Goal: Information Seeking & Learning: Learn about a topic

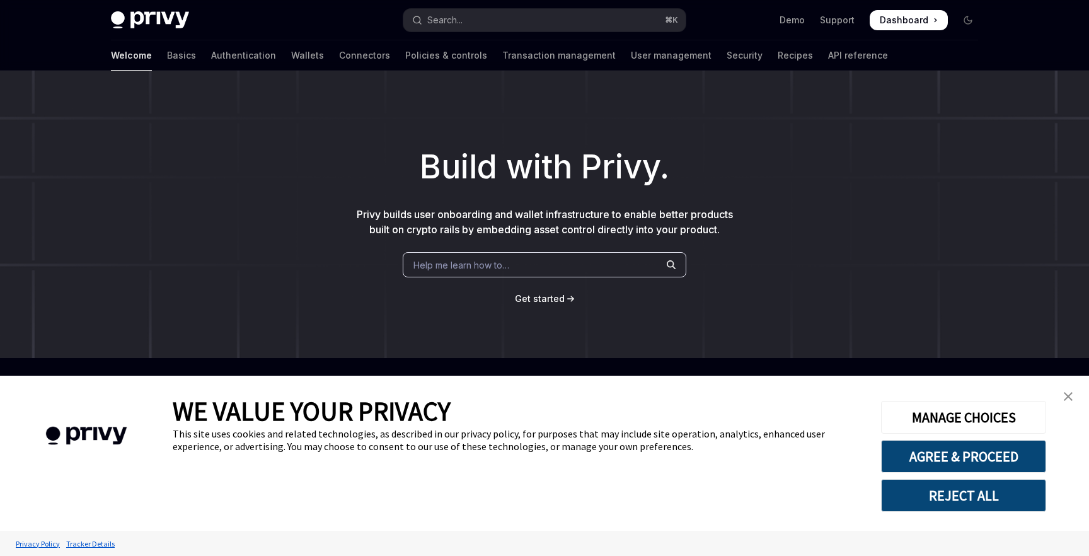
click at [485, 36] on div "Privy Docs home page Search... ⌘ K Demo Support Dashboard Dashboard Search..." at bounding box center [544, 20] width 867 height 40
click at [496, 21] on button "Search... ⌘ K" at bounding box center [544, 20] width 282 height 23
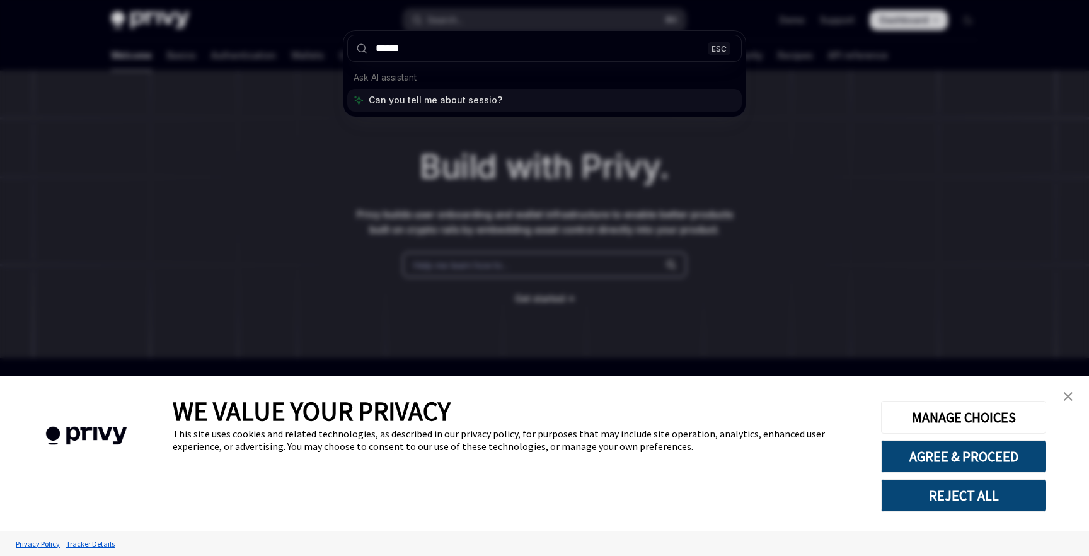
type input "*******"
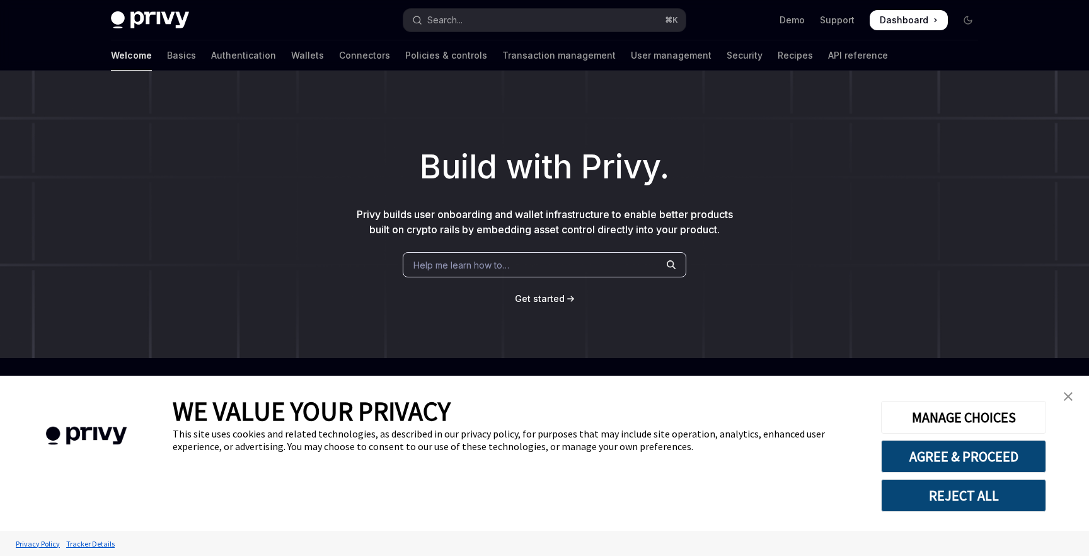
type textarea "*"
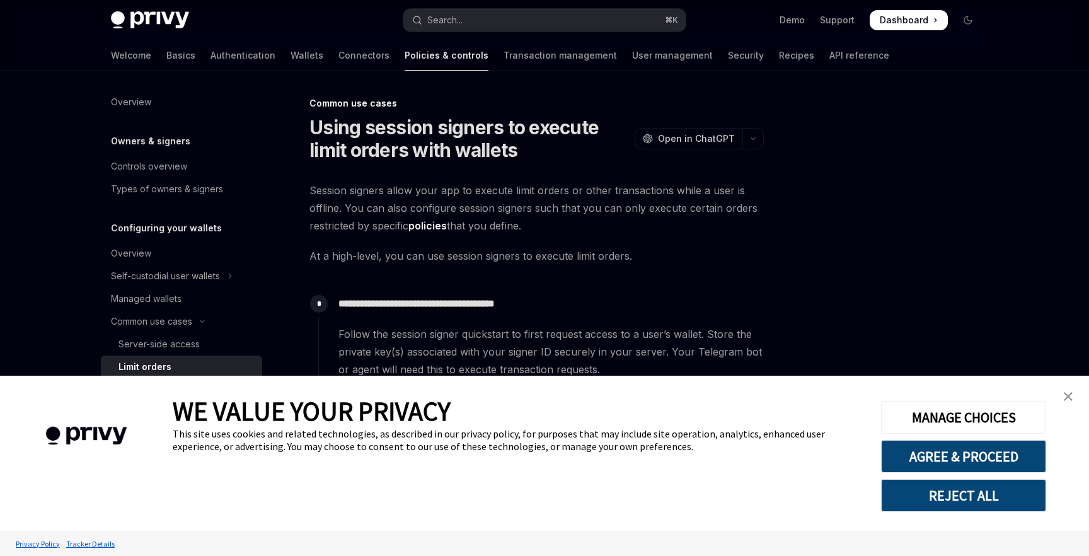
scroll to position [71, 0]
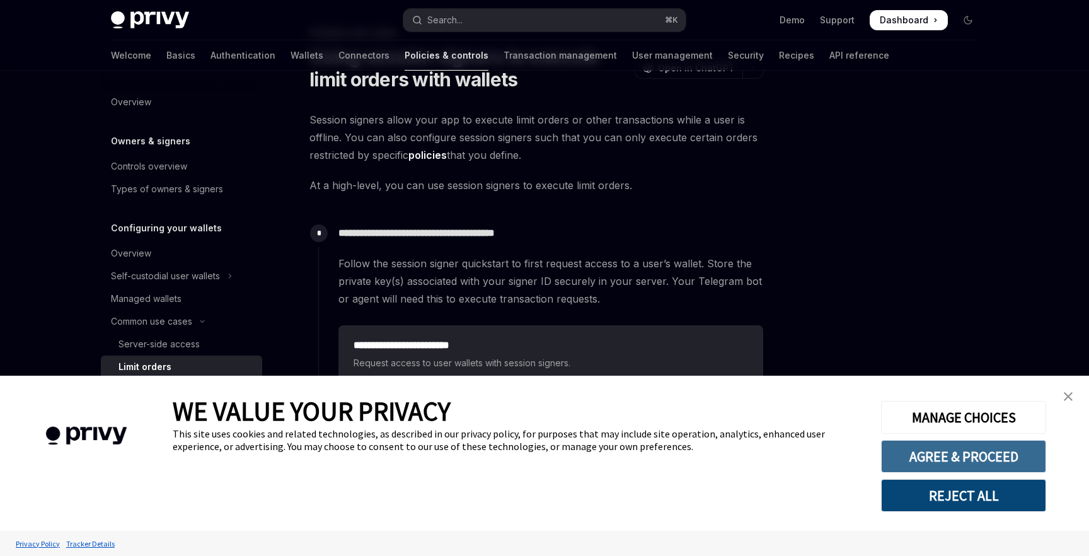
click at [928, 461] on button "AGREE & PROCEED" at bounding box center [963, 456] width 165 height 33
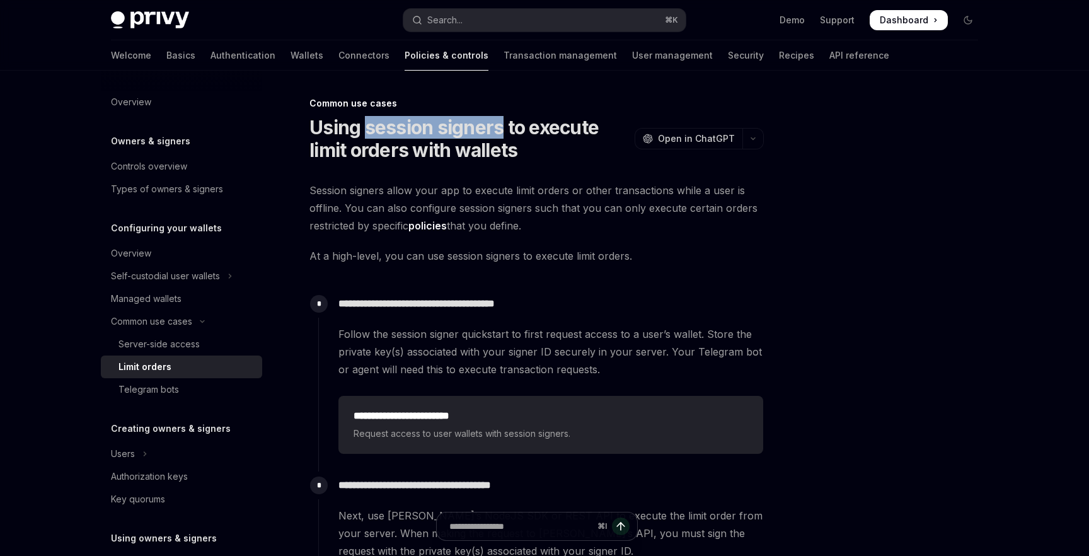
copy h1 "session signers"
drag, startPoint x: 366, startPoint y: 128, endPoint x: 500, endPoint y: 127, distance: 134.2
click at [500, 127] on h1 "Using session signers to execute limit orders with wallets" at bounding box center [469, 138] width 320 height 45
click at [473, 21] on button "Search... ⌘ K" at bounding box center [544, 20] width 282 height 23
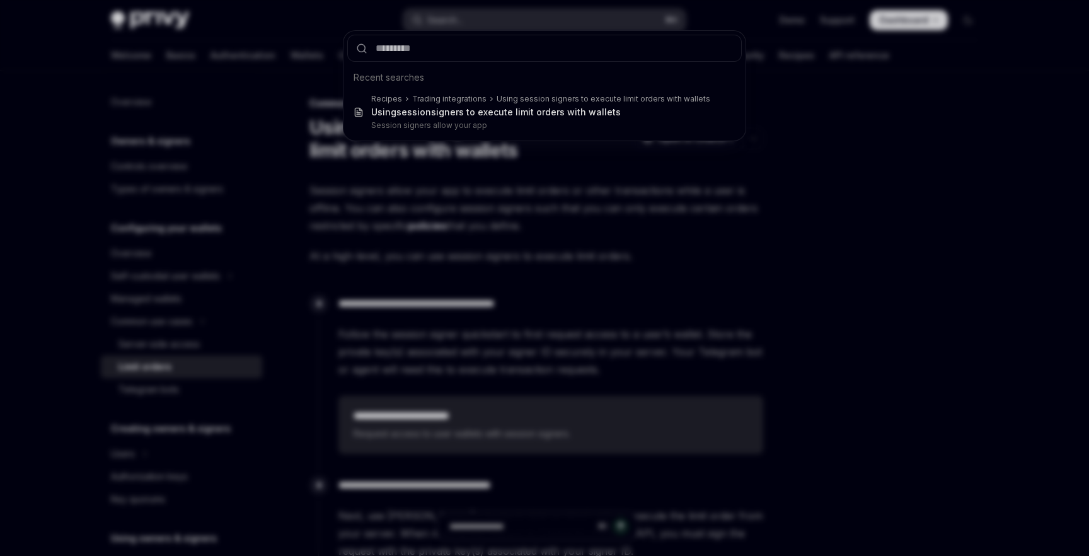
type input "**********"
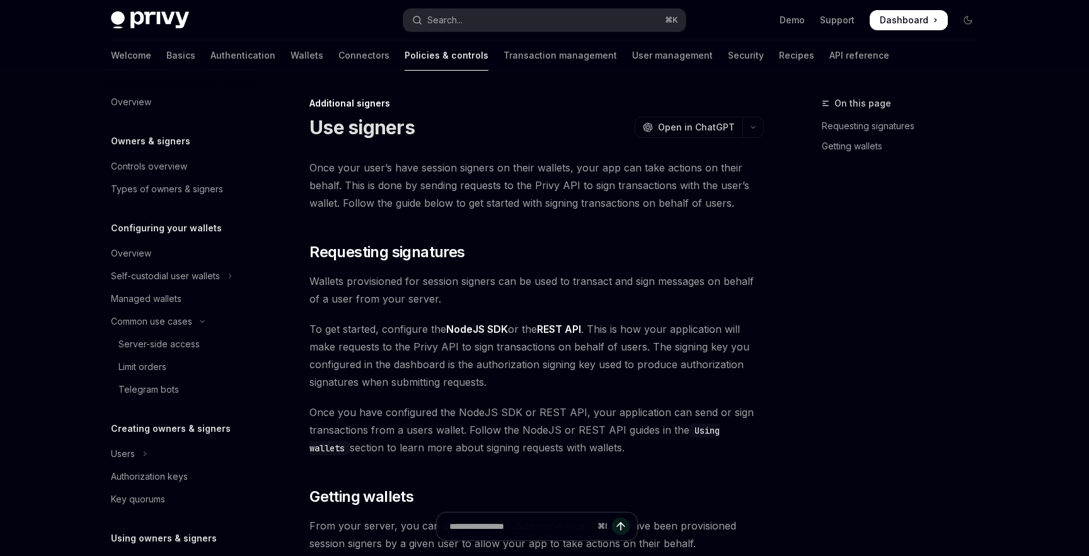
type textarea "*"
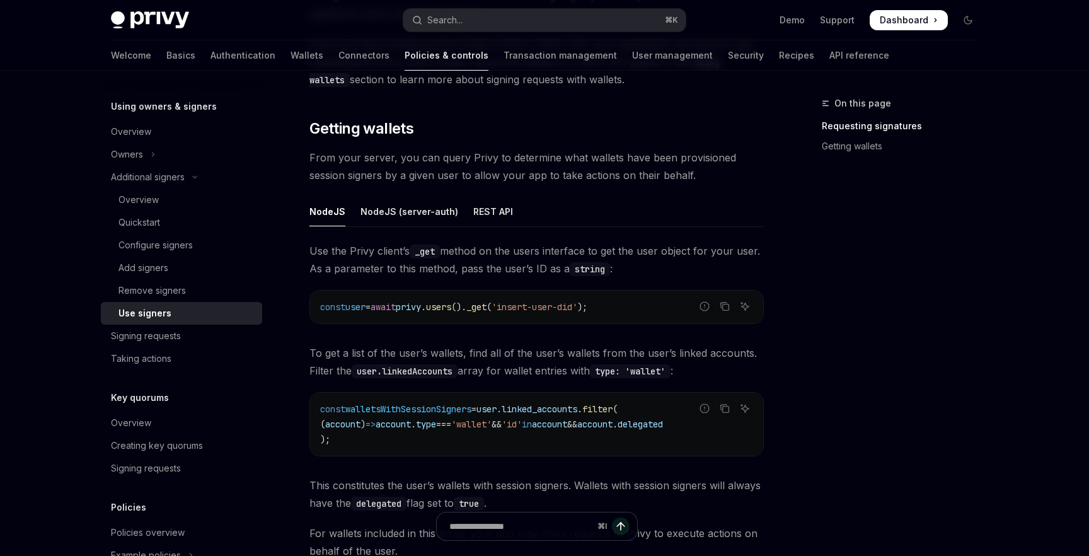
scroll to position [374, 0]
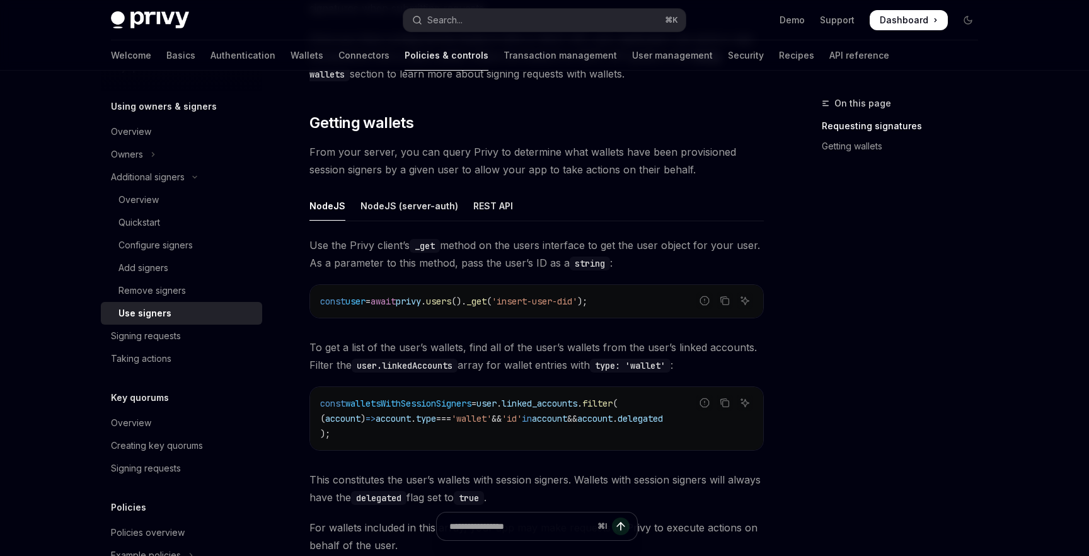
click at [466, 298] on span "()." at bounding box center [458, 301] width 15 height 11
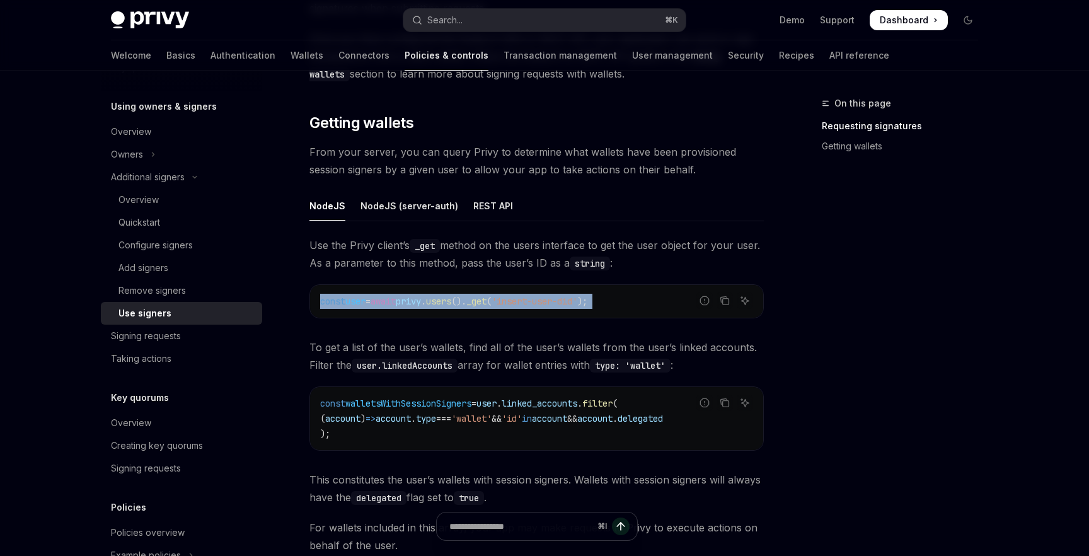
click at [421, 301] on span "privy" at bounding box center [408, 301] width 25 height 11
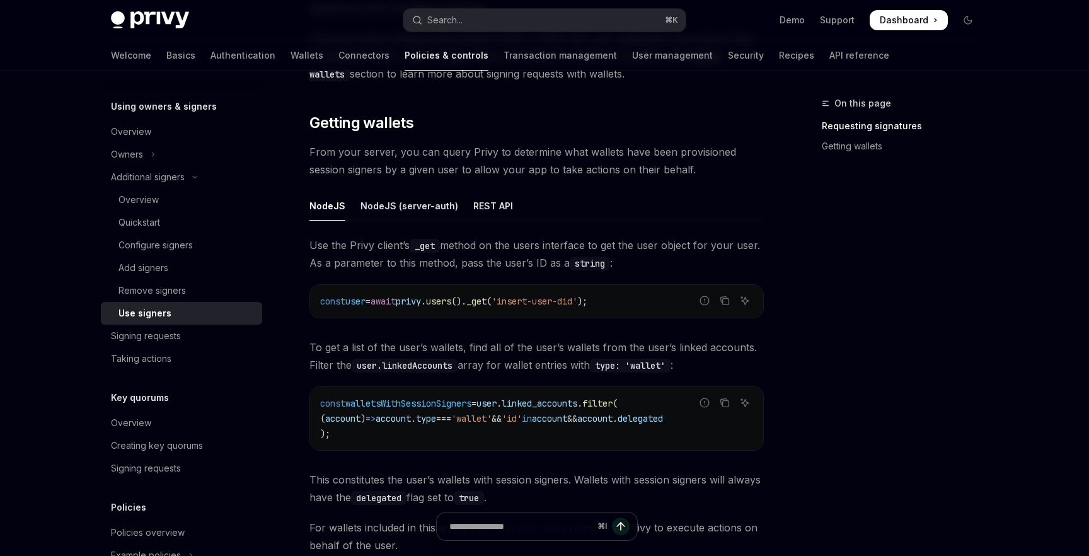
click at [421, 301] on span "privy" at bounding box center [408, 301] width 25 height 11
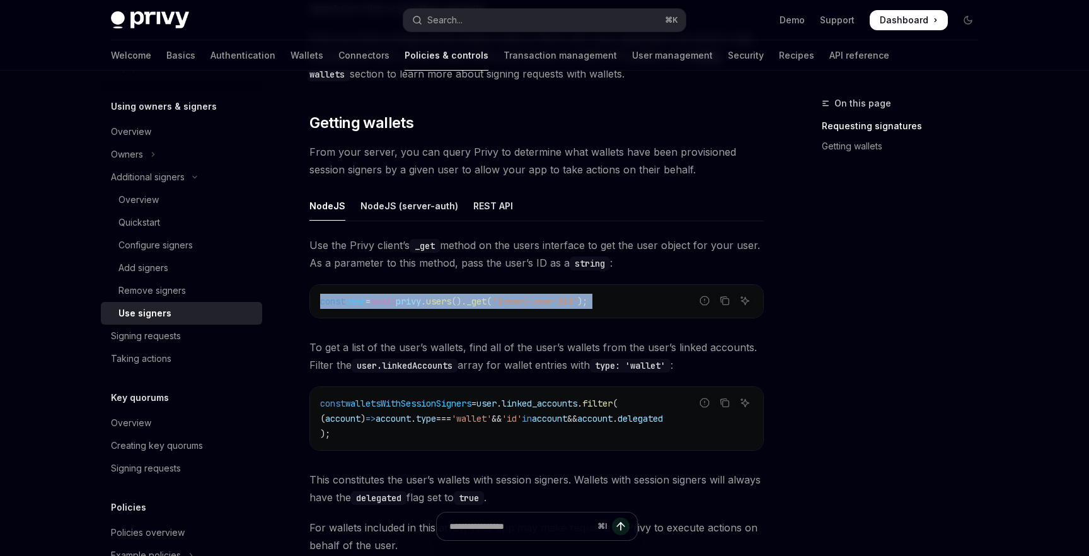
click at [396, 296] on span "await" at bounding box center [383, 301] width 25 height 11
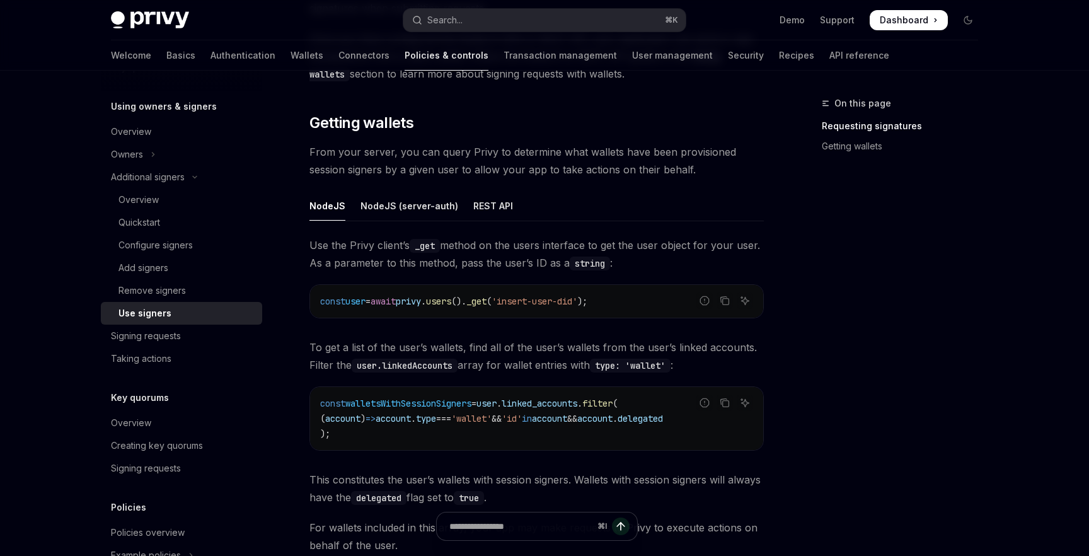
click at [396, 296] on span "await" at bounding box center [383, 301] width 25 height 11
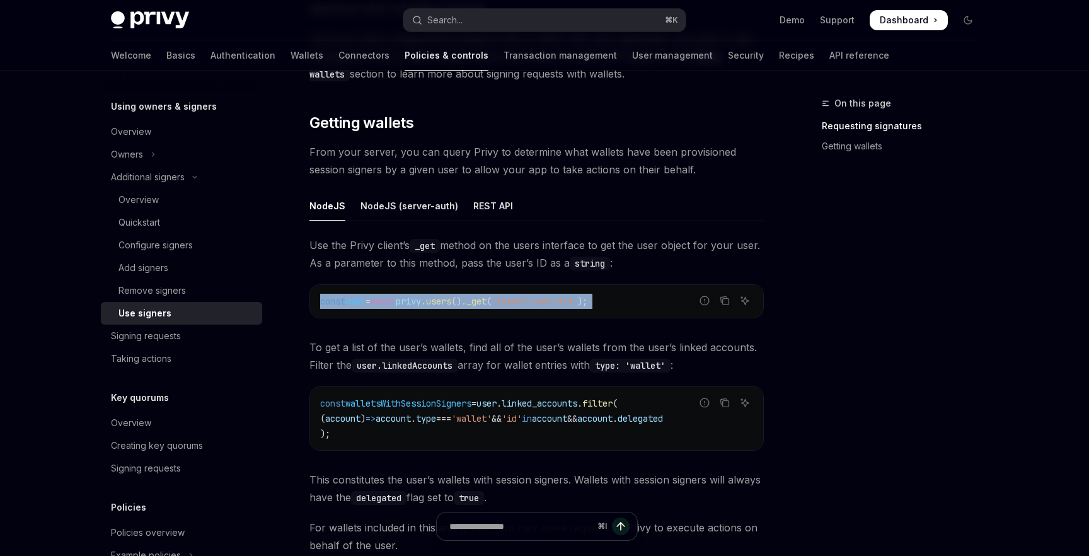
click at [385, 296] on span "await" at bounding box center [383, 301] width 25 height 11
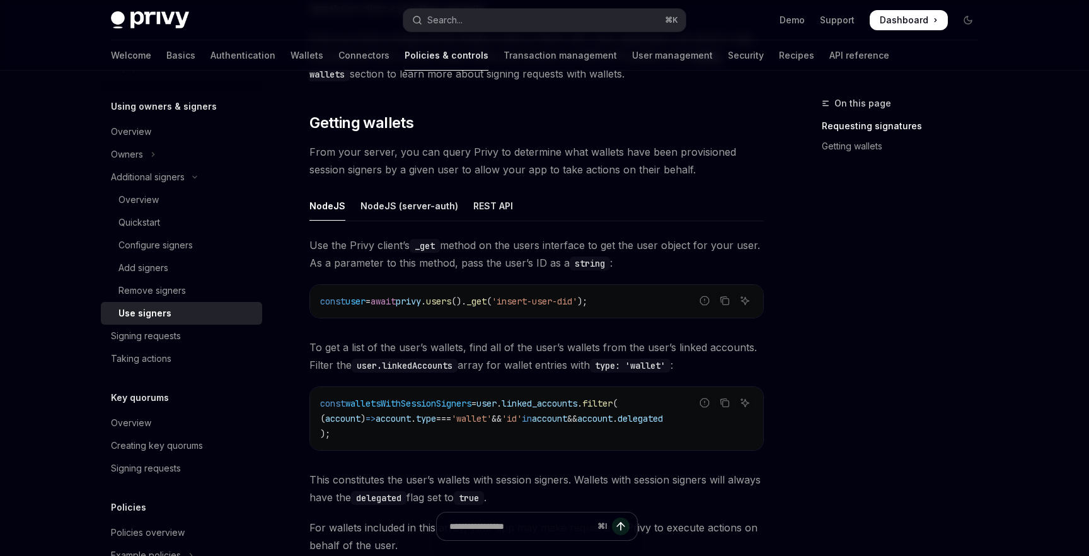
click at [385, 296] on span "await" at bounding box center [383, 301] width 25 height 11
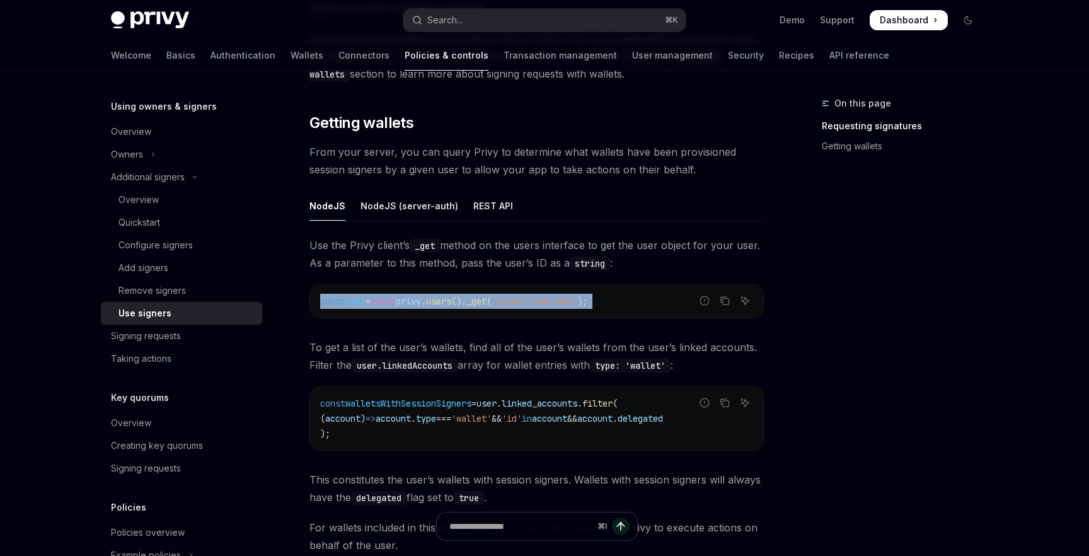
click at [385, 296] on span "await" at bounding box center [383, 301] width 25 height 11
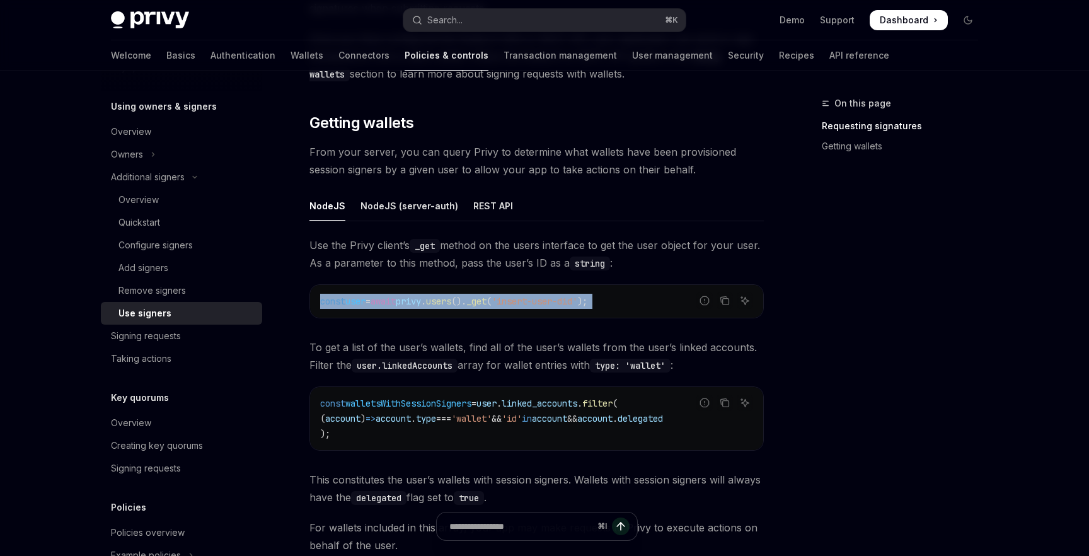
click at [395, 301] on span "await" at bounding box center [383, 301] width 25 height 11
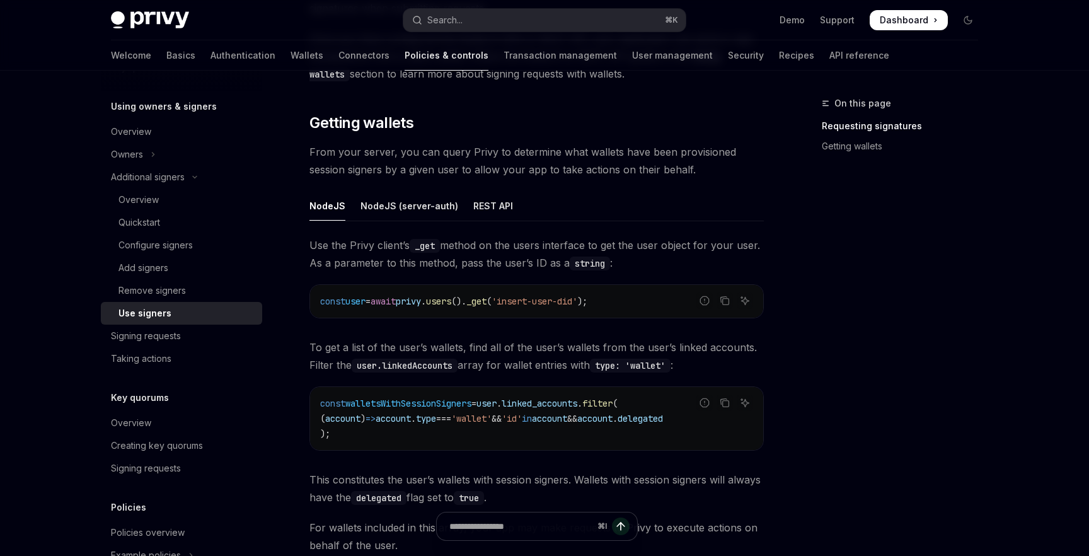
click at [395, 301] on span "await" at bounding box center [383, 301] width 25 height 11
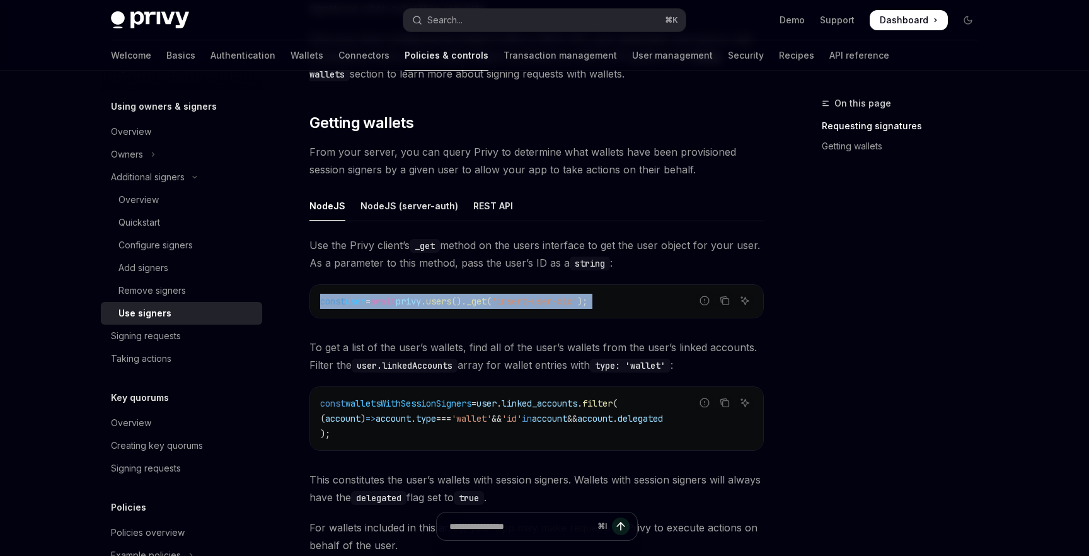
click at [371, 301] on span "=" at bounding box center [368, 301] width 5 height 11
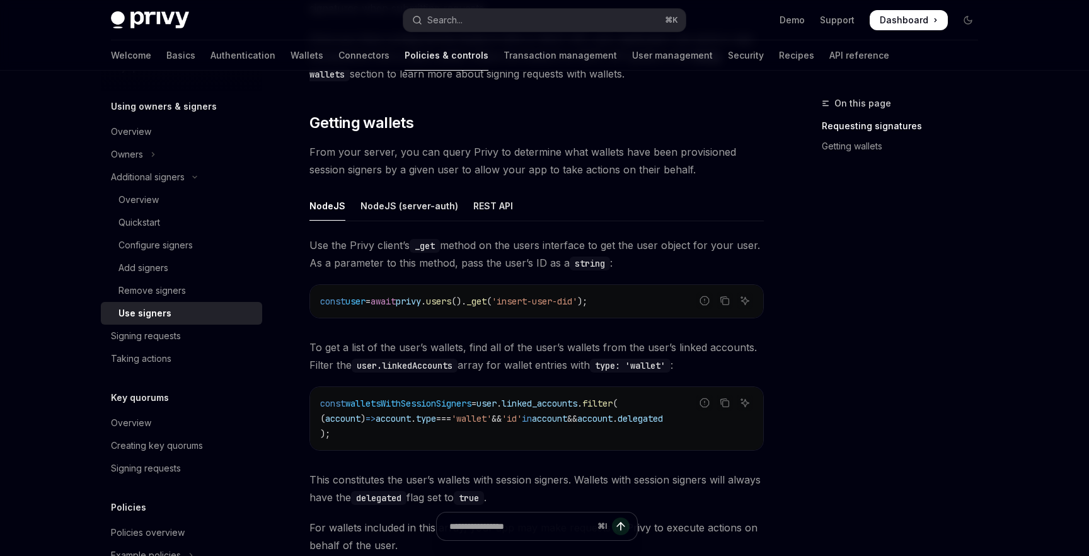
click at [371, 301] on span "=" at bounding box center [368, 301] width 5 height 11
click at [391, 302] on span "await" at bounding box center [383, 301] width 25 height 11
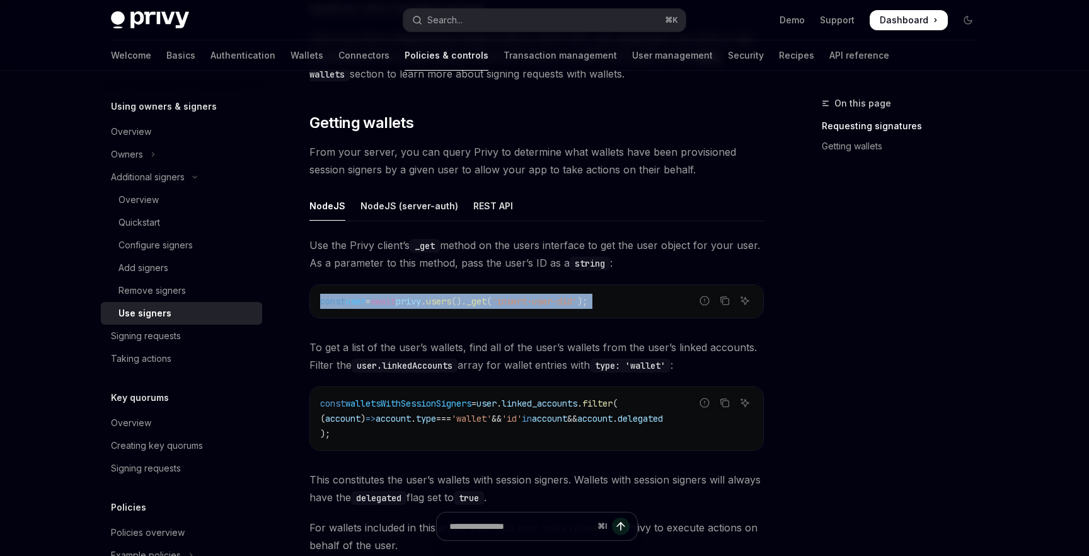
click at [371, 303] on span "=" at bounding box center [368, 301] width 5 height 11
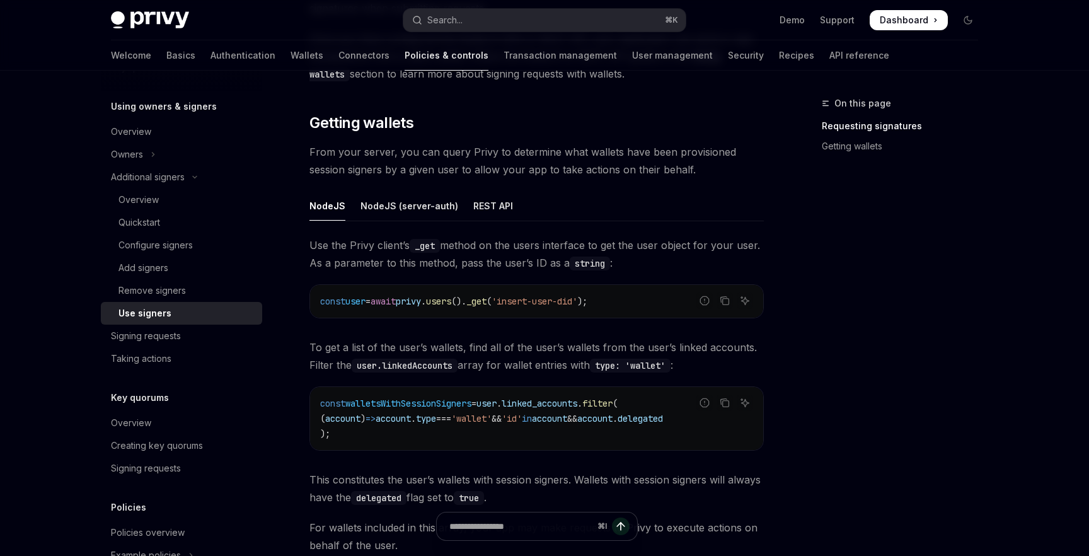
click at [371, 303] on span "=" at bounding box center [368, 301] width 5 height 11
click at [393, 302] on span "await" at bounding box center [383, 301] width 25 height 11
click at [390, 303] on span "await" at bounding box center [383, 301] width 25 height 11
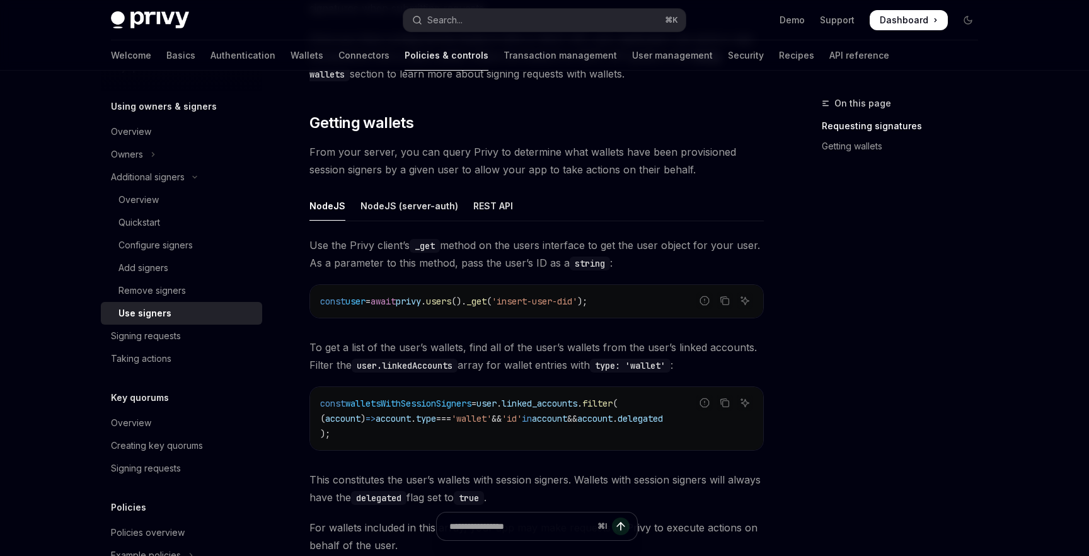
click at [390, 303] on span "await" at bounding box center [383, 301] width 25 height 11
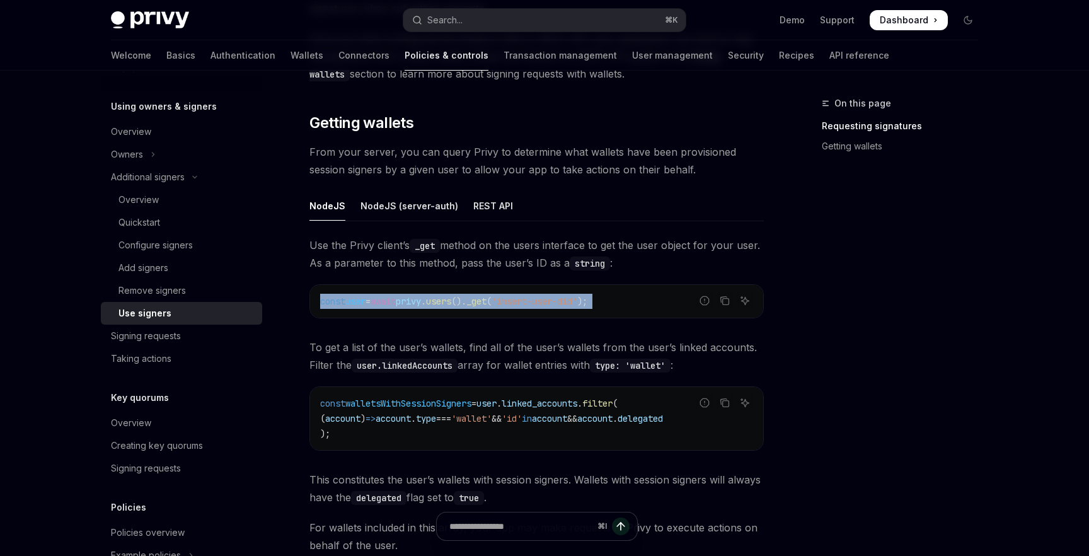
click at [366, 303] on span "user" at bounding box center [355, 301] width 20 height 11
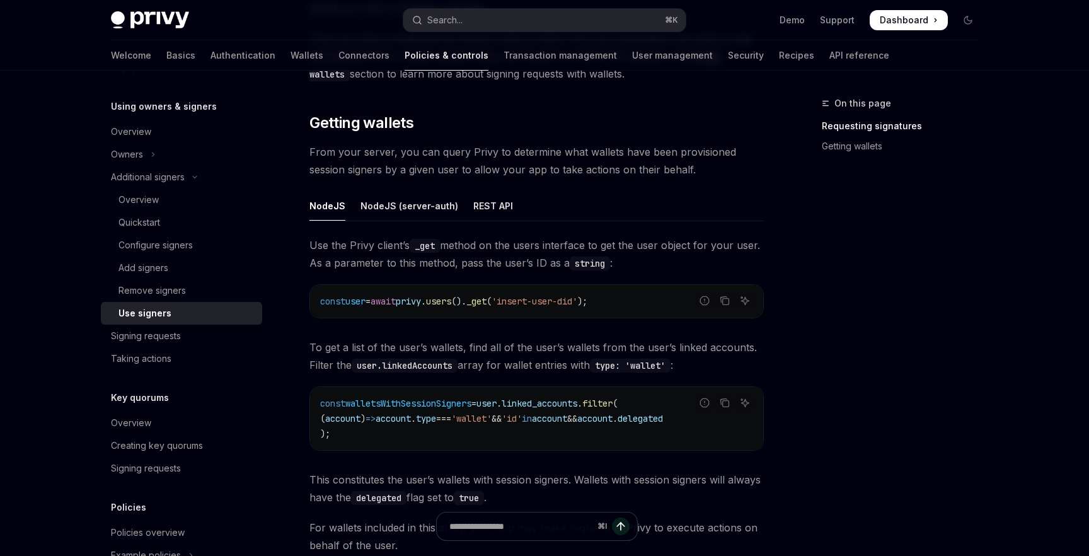
click at [366, 303] on span "user" at bounding box center [355, 301] width 20 height 11
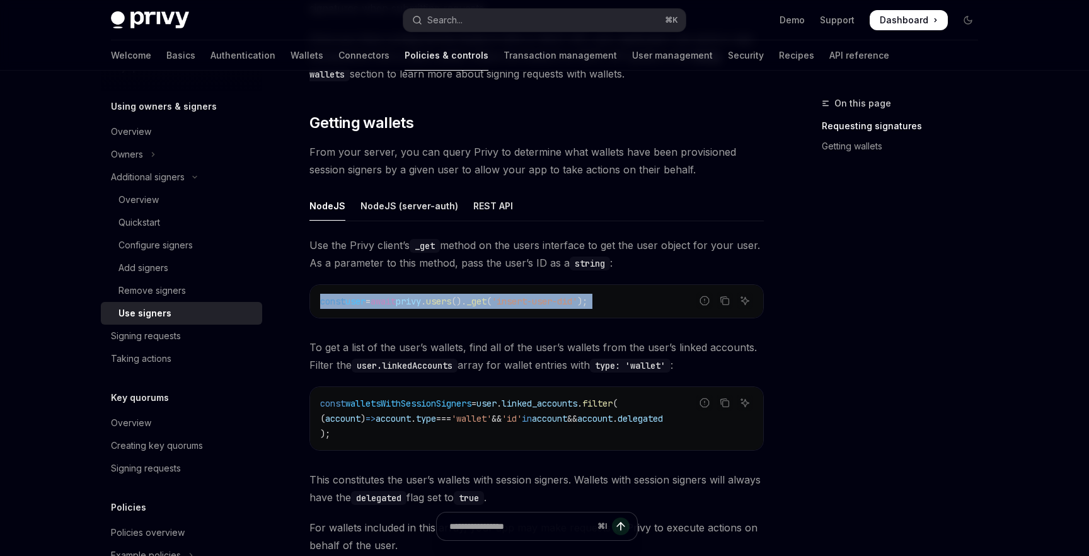
click at [396, 297] on span "await" at bounding box center [383, 301] width 25 height 11
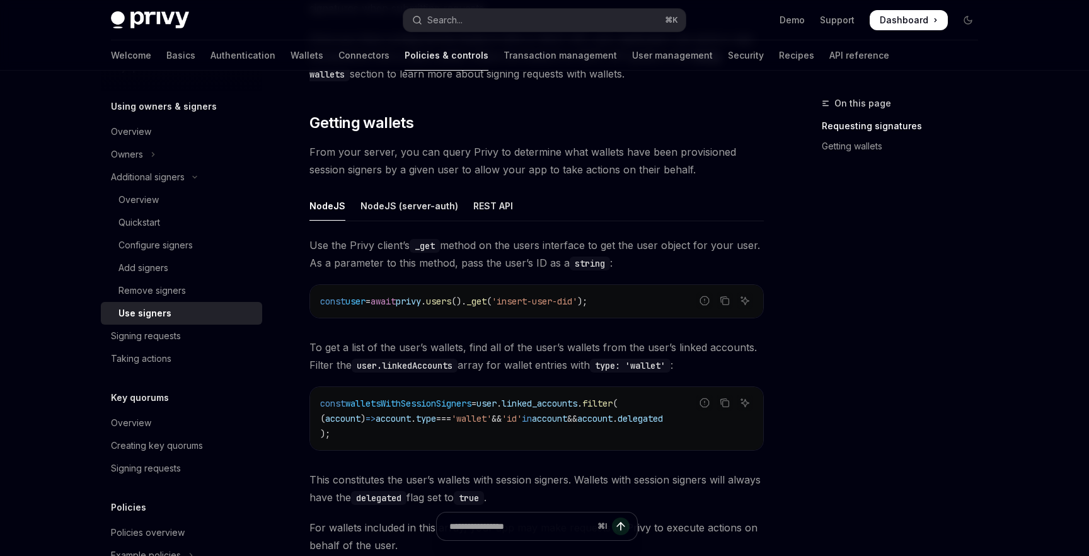
click at [396, 297] on span "await" at bounding box center [383, 301] width 25 height 11
click at [392, 297] on span "await" at bounding box center [383, 301] width 25 height 11
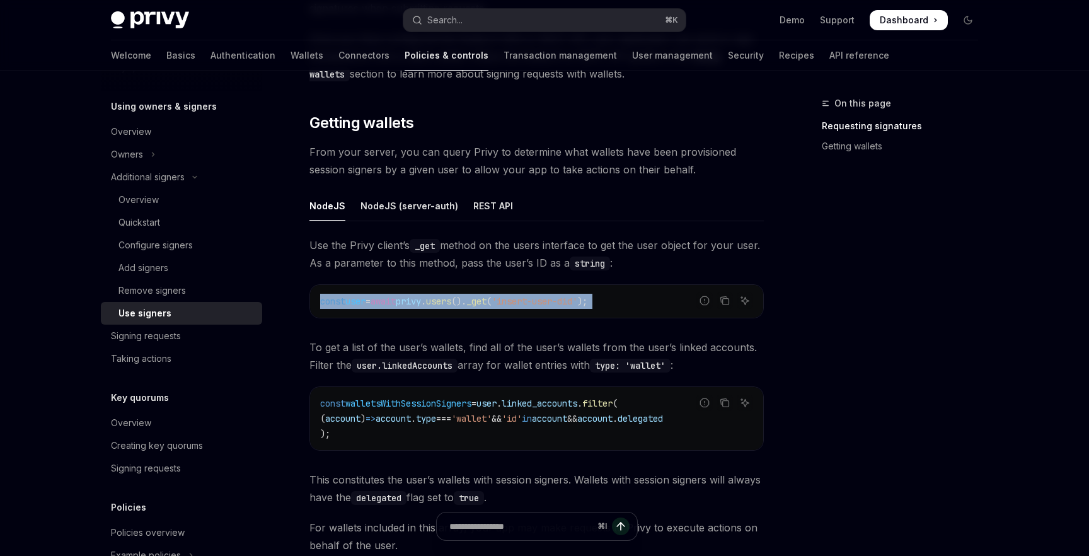
click at [395, 297] on span "await" at bounding box center [383, 301] width 25 height 11
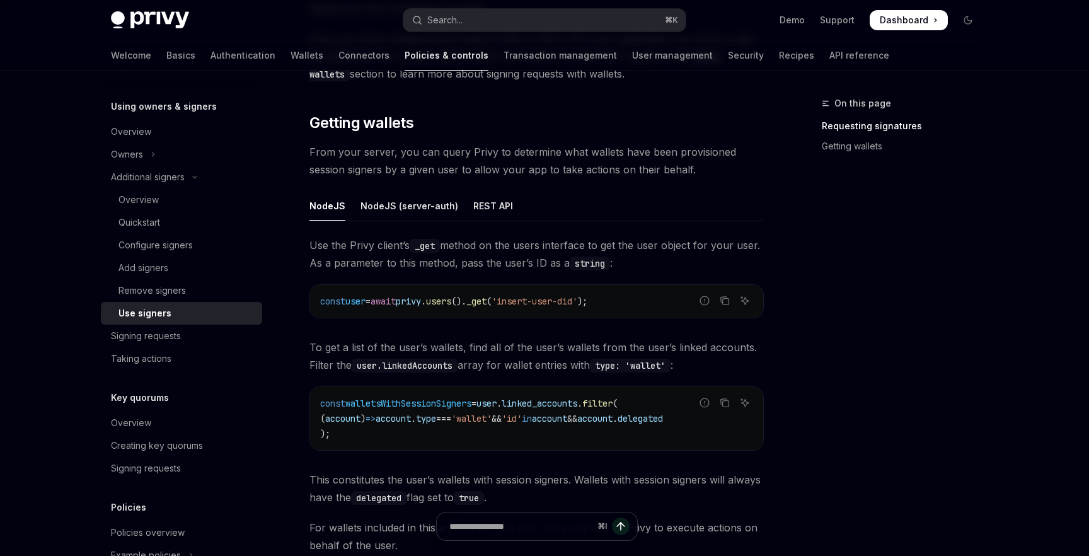
click at [395, 297] on span "await" at bounding box center [383, 301] width 25 height 11
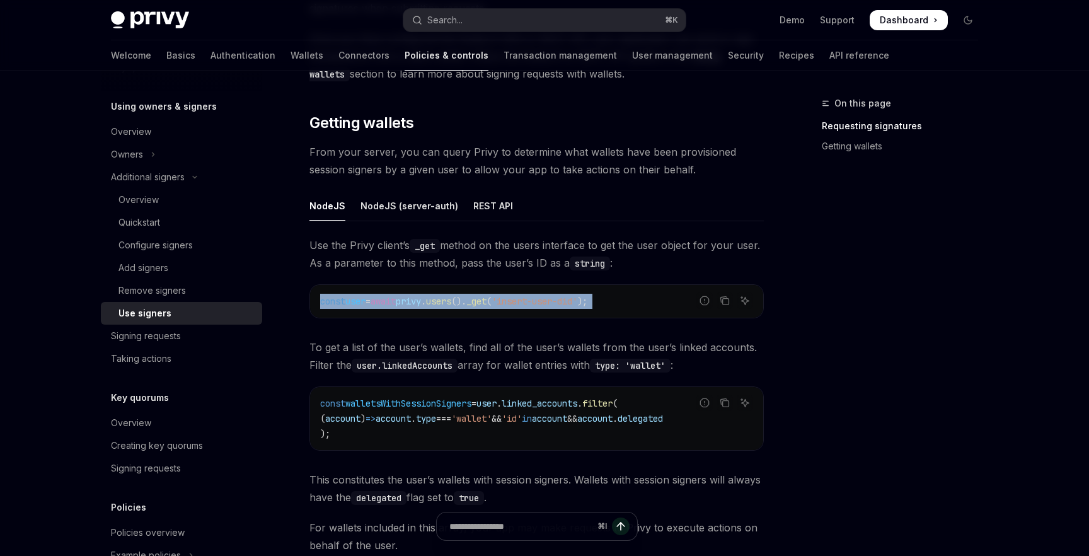
click at [440, 287] on div "const user = await privy . users (). _get ( 'insert-user-did' );" at bounding box center [536, 301] width 453 height 33
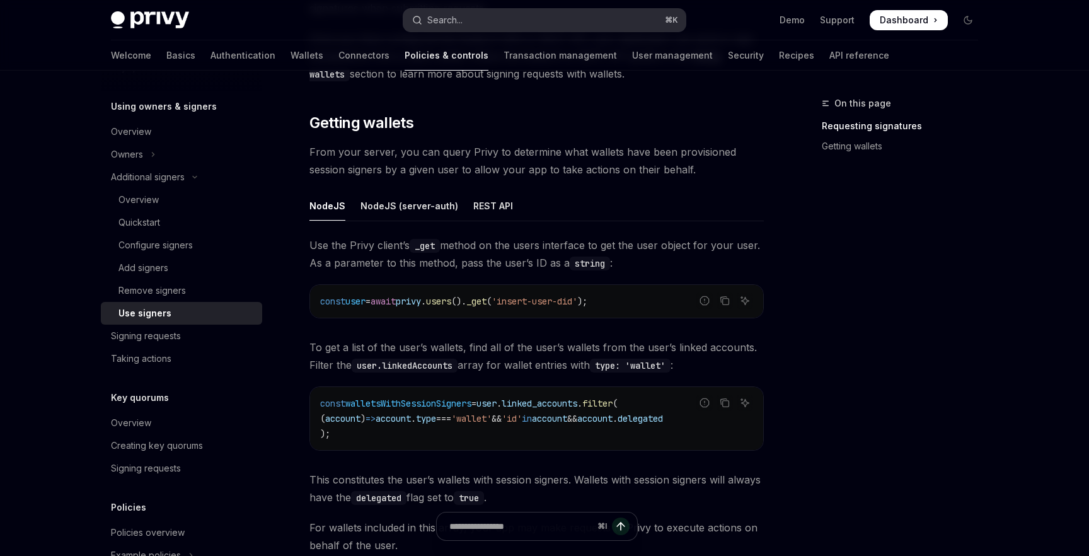
click at [547, 9] on button "Search... ⌘ K" at bounding box center [544, 20] width 282 height 23
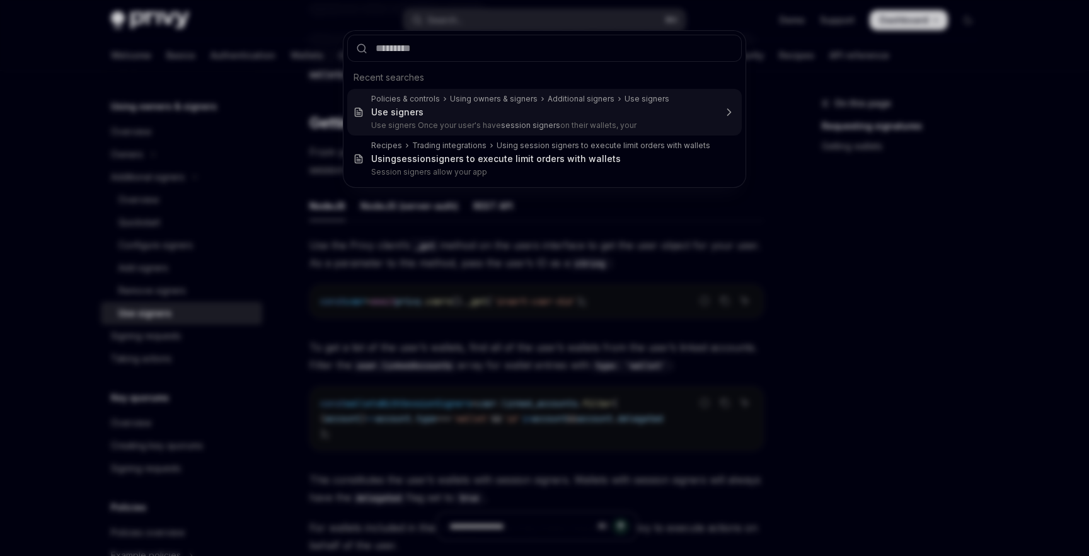
type input "**********"
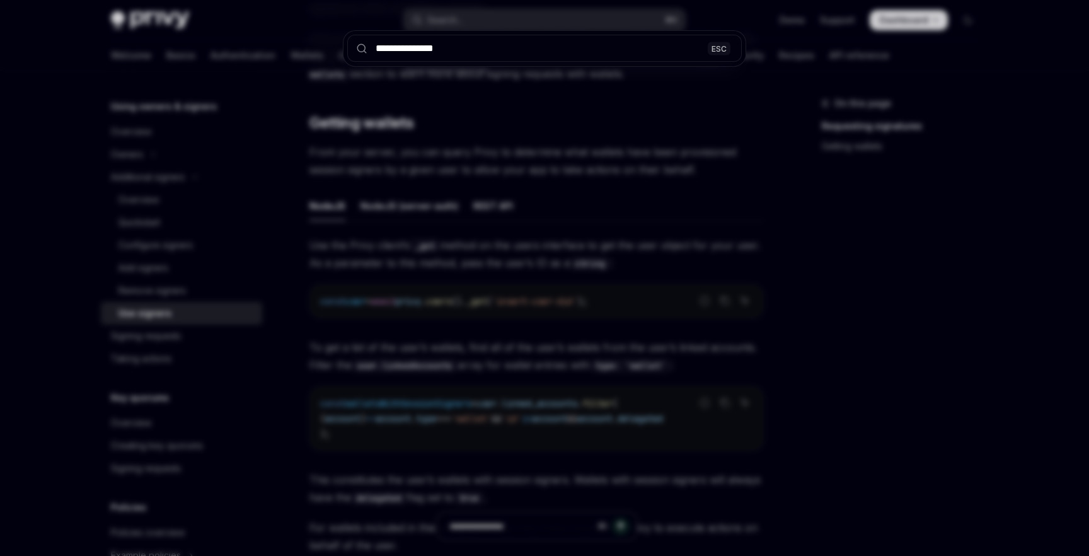
click at [426, 52] on input "**********" at bounding box center [544, 48] width 395 height 27
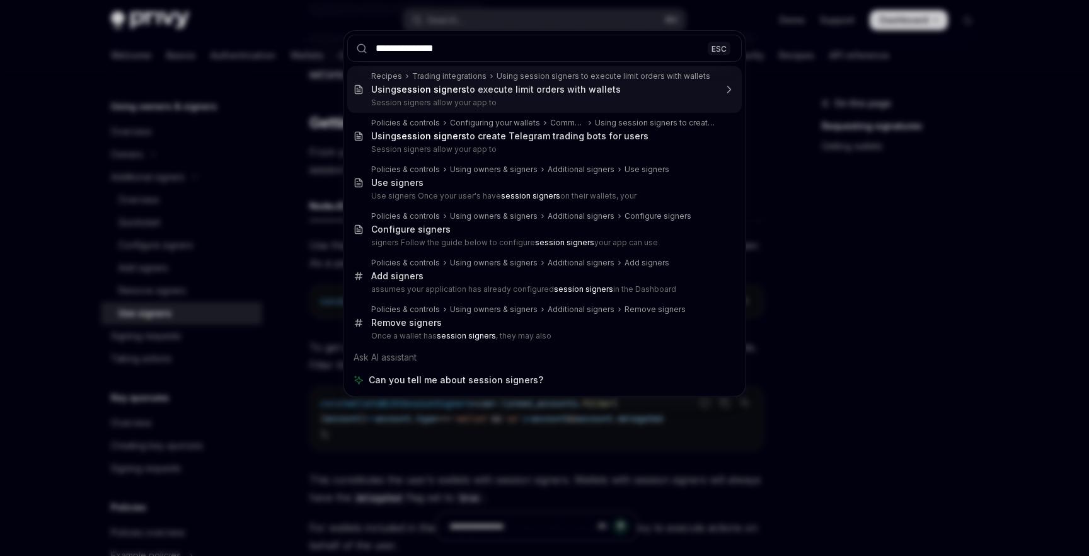
click at [426, 52] on input "**********" at bounding box center [544, 48] width 395 height 27
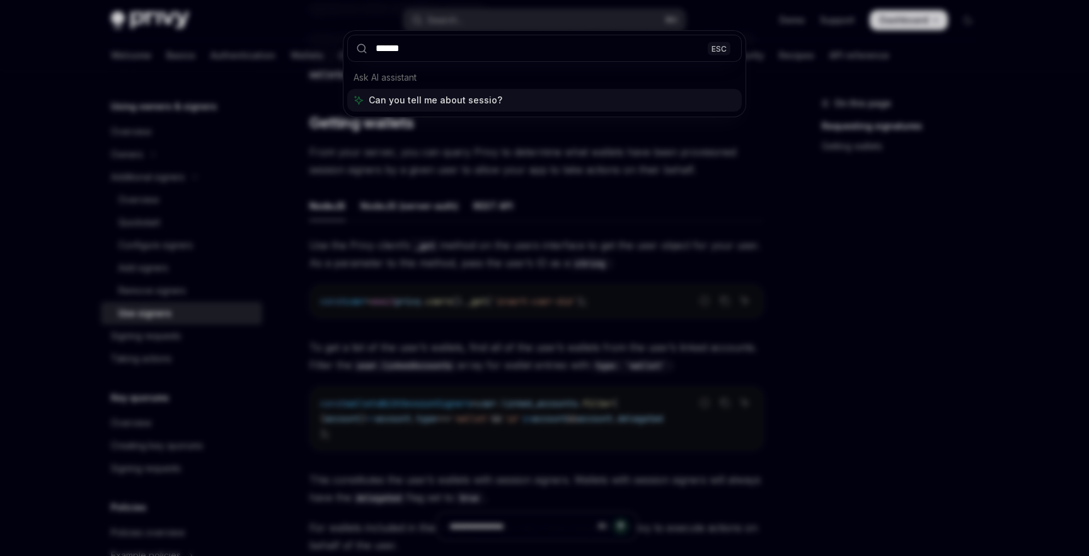
type input "*******"
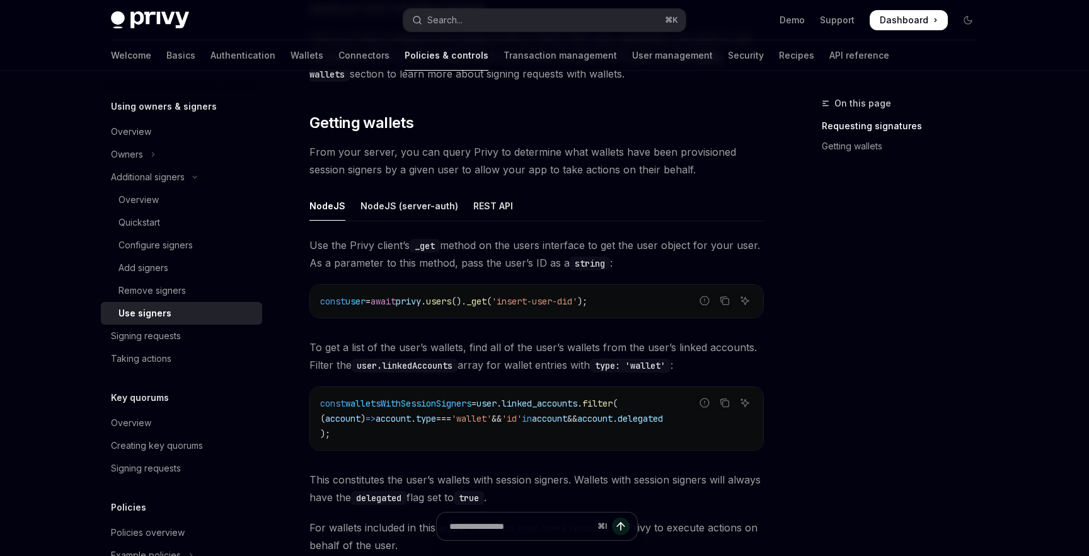
type textarea "*"
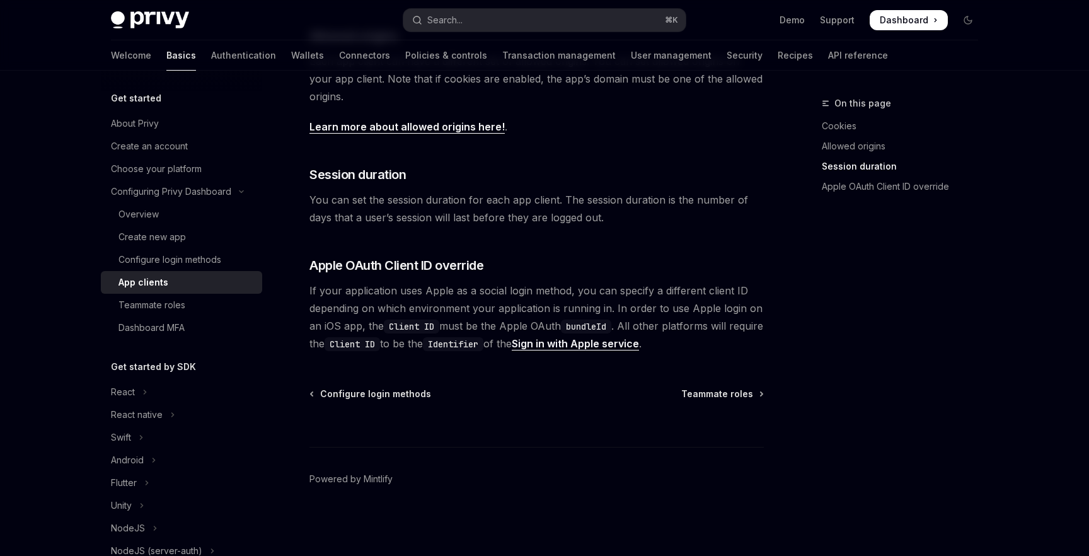
click at [412, 300] on span "If your application uses Apple as a social login method, you can specify a diff…" at bounding box center [536, 317] width 454 height 71
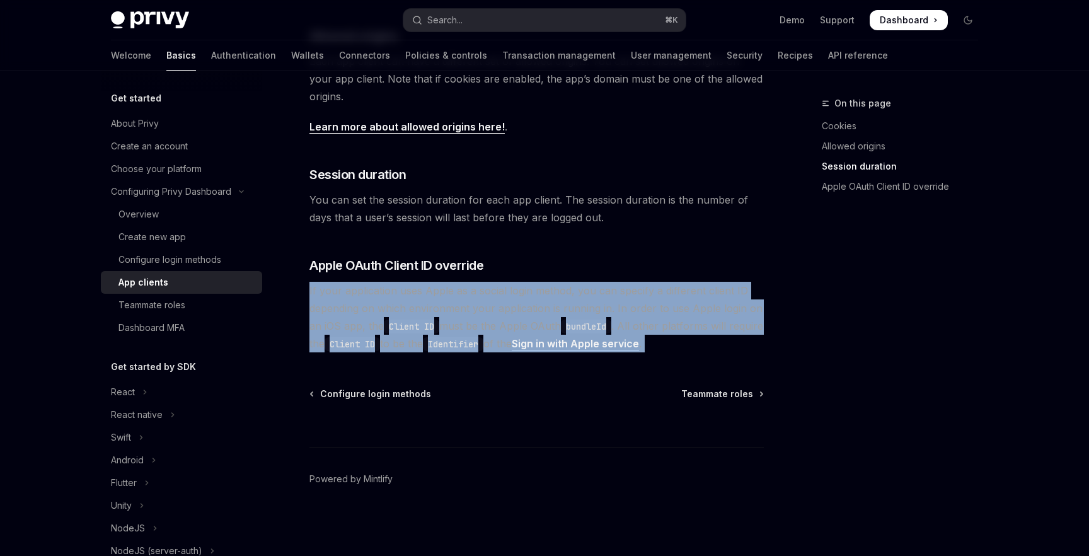
click at [485, 213] on span "You can set the session duration for each app client. The session duration is t…" at bounding box center [536, 208] width 454 height 35
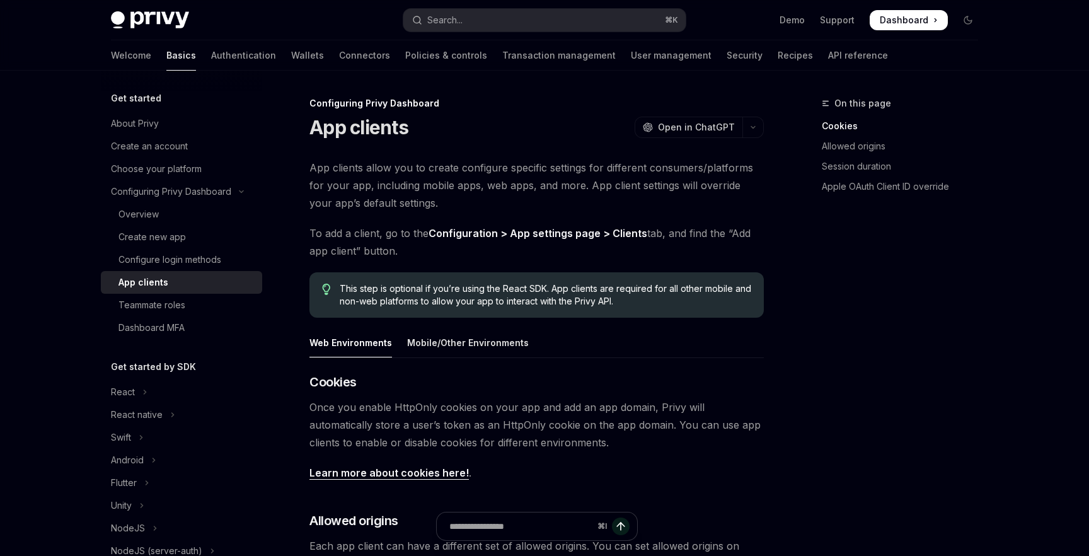
click at [504, 166] on span "App clients allow you to create configure specific settings for different consu…" at bounding box center [536, 185] width 454 height 53
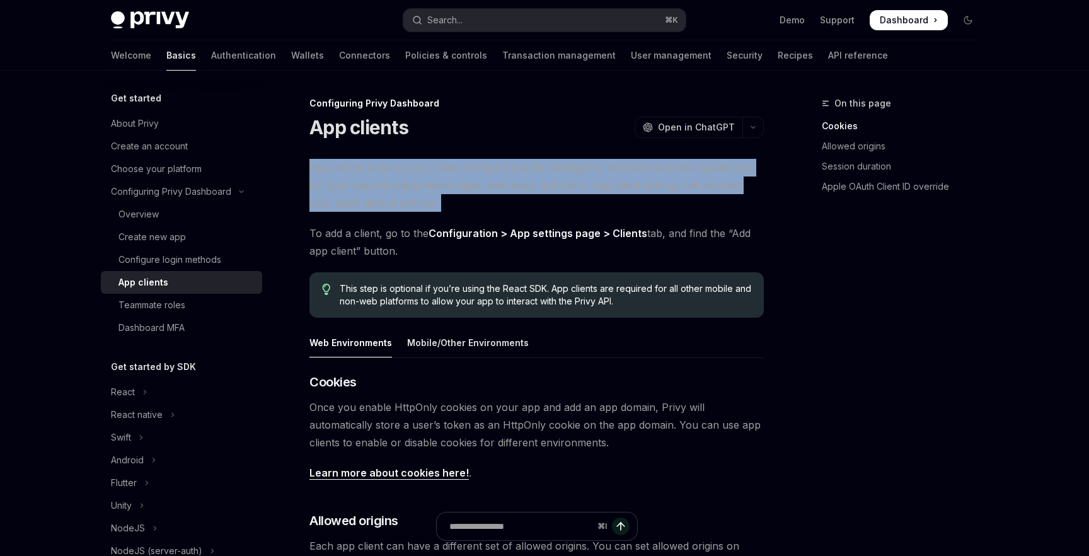
click at [399, 166] on span "App clients allow you to create configure specific settings for different consu…" at bounding box center [536, 185] width 454 height 53
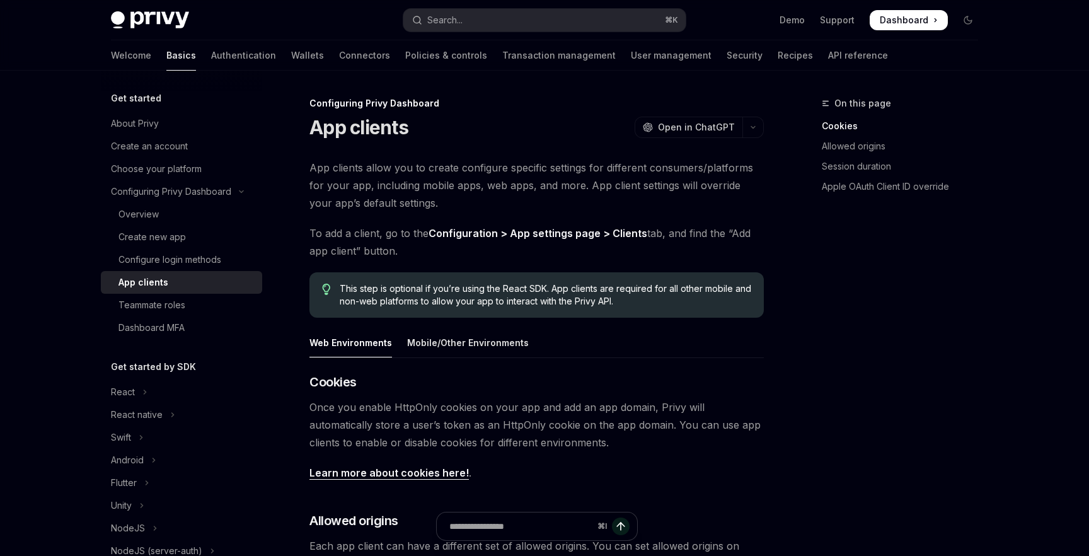
scroll to position [127, 0]
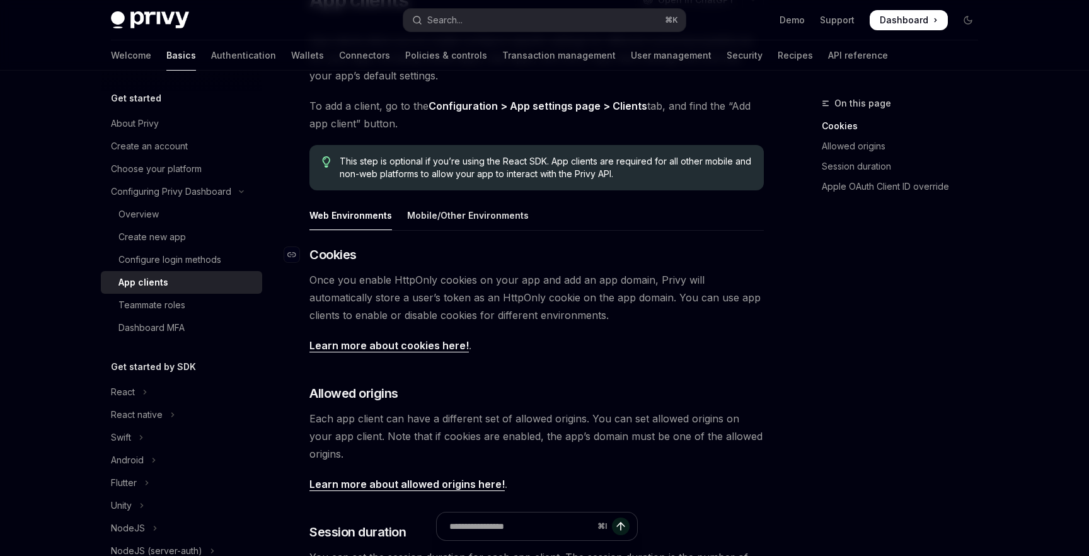
click at [427, 247] on h3 "​ Cookies" at bounding box center [536, 255] width 454 height 18
click at [413, 284] on span "Once you enable HttpOnly cookies on your app and add an app domain, Privy will …" at bounding box center [536, 297] width 454 height 53
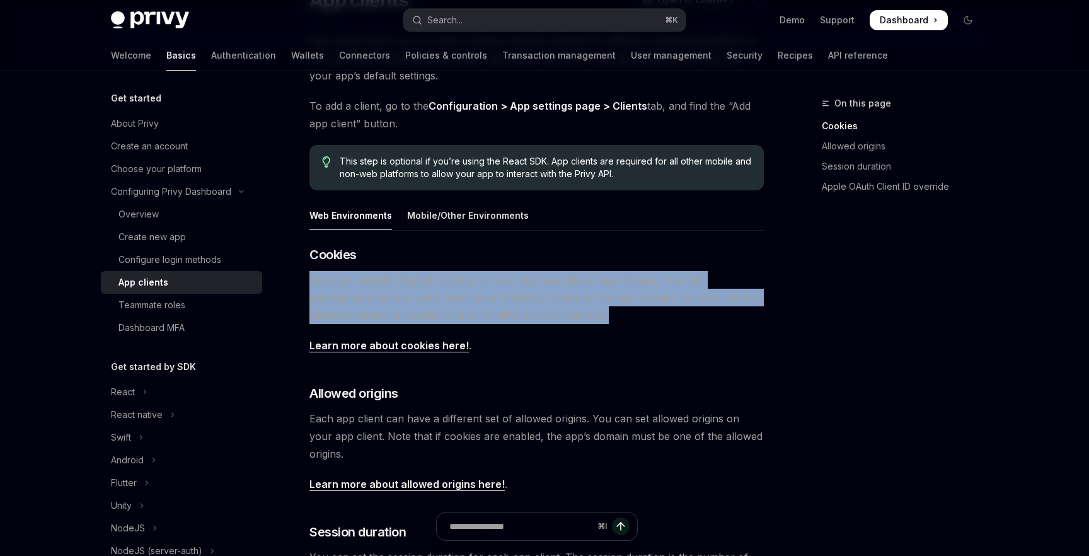
click at [359, 296] on span "Once you enable HttpOnly cookies on your app and add an app domain, Privy will …" at bounding box center [536, 297] width 454 height 53
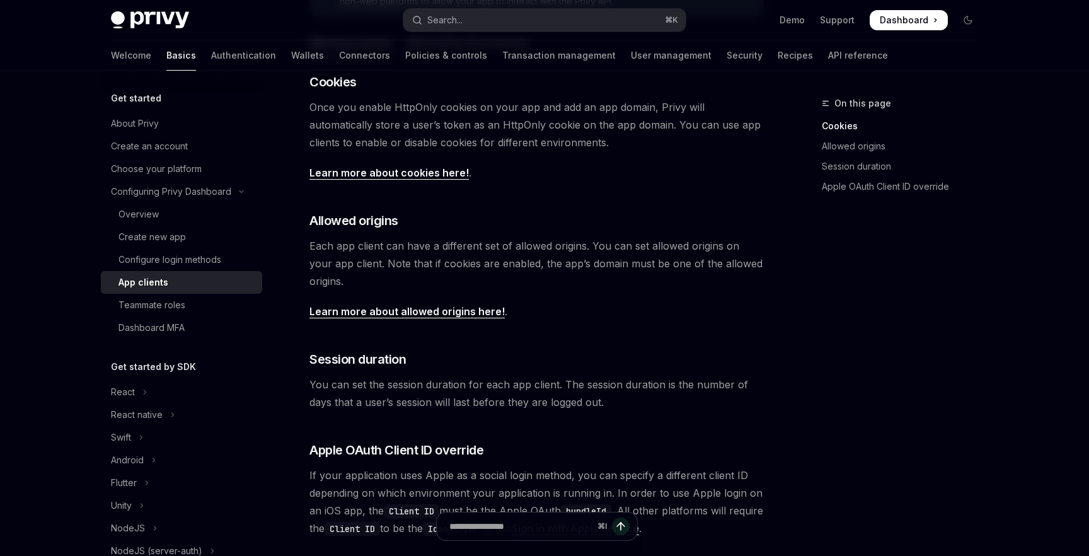
scroll to position [424, 0]
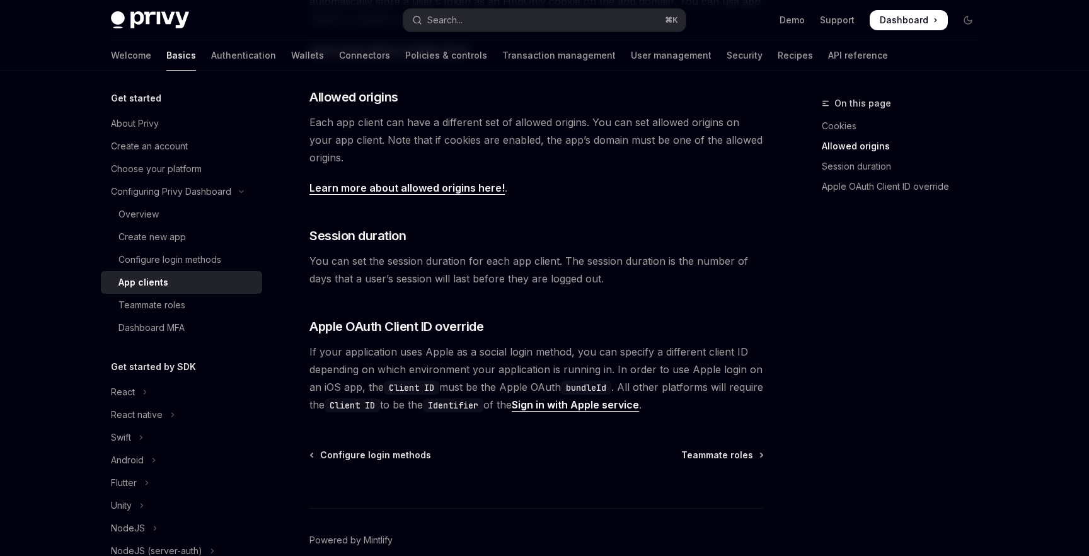
click at [413, 260] on span "You can set the session duration for each app client. The session duration is t…" at bounding box center [536, 269] width 454 height 35
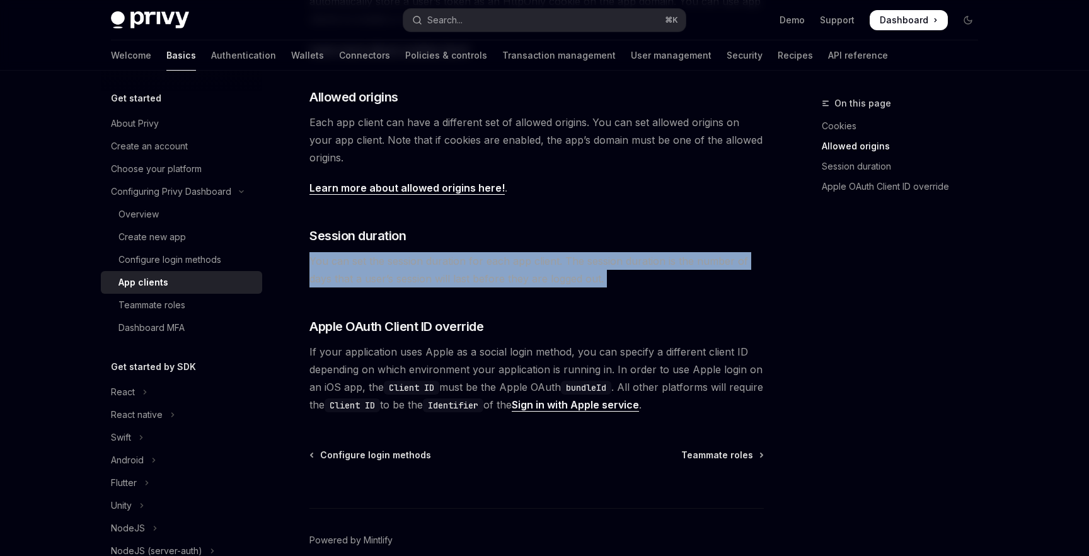
click at [355, 268] on span "You can set the session duration for each app client. The session duration is t…" at bounding box center [536, 269] width 454 height 35
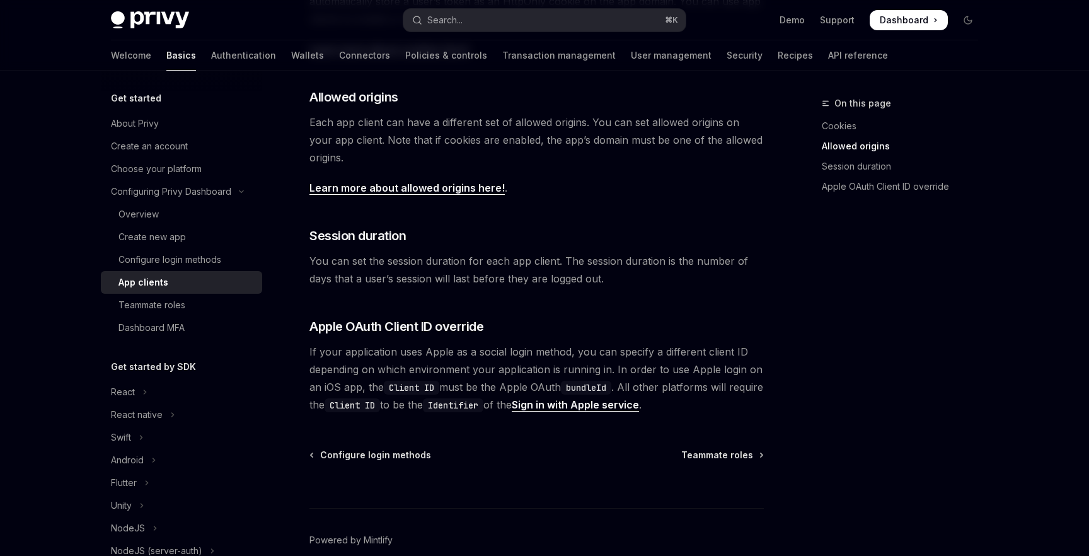
click at [355, 268] on span "You can set the session duration for each app client. The session duration is t…" at bounding box center [536, 269] width 454 height 35
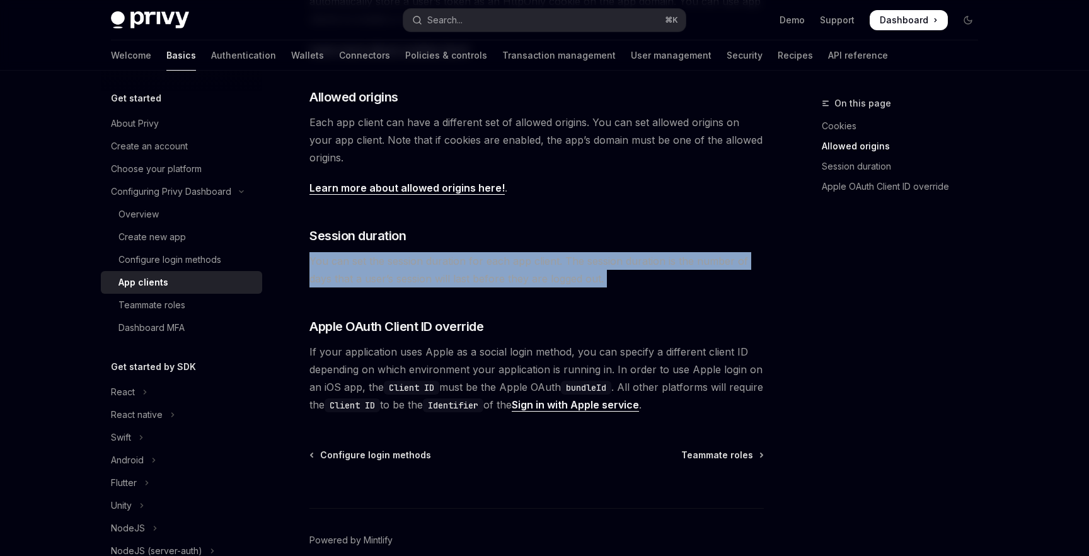
click at [488, 277] on span "You can set the session duration for each app client. The session duration is t…" at bounding box center [536, 269] width 454 height 35
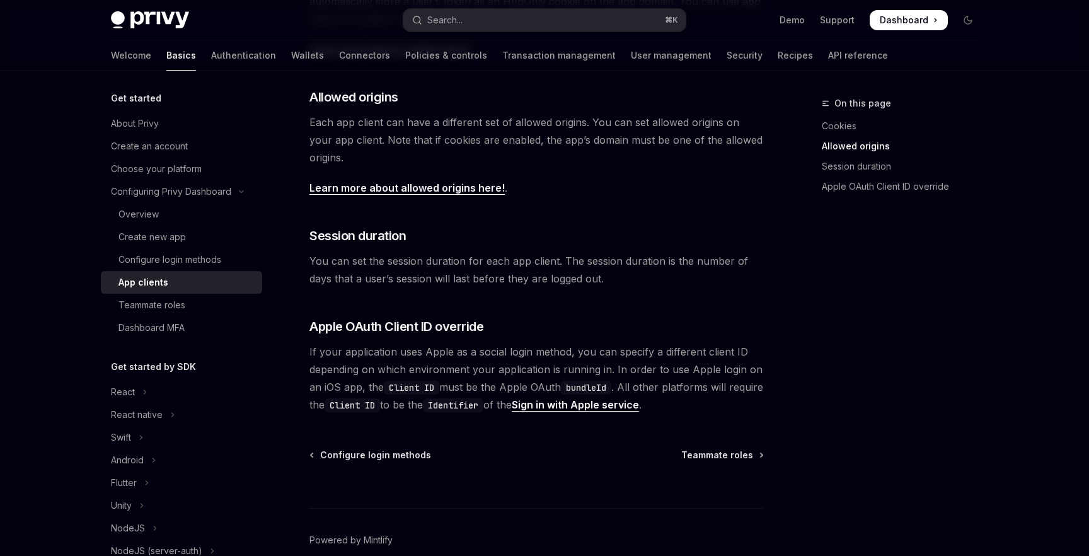
click at [488, 277] on span "You can set the session duration for each app client. The session duration is t…" at bounding box center [536, 269] width 454 height 35
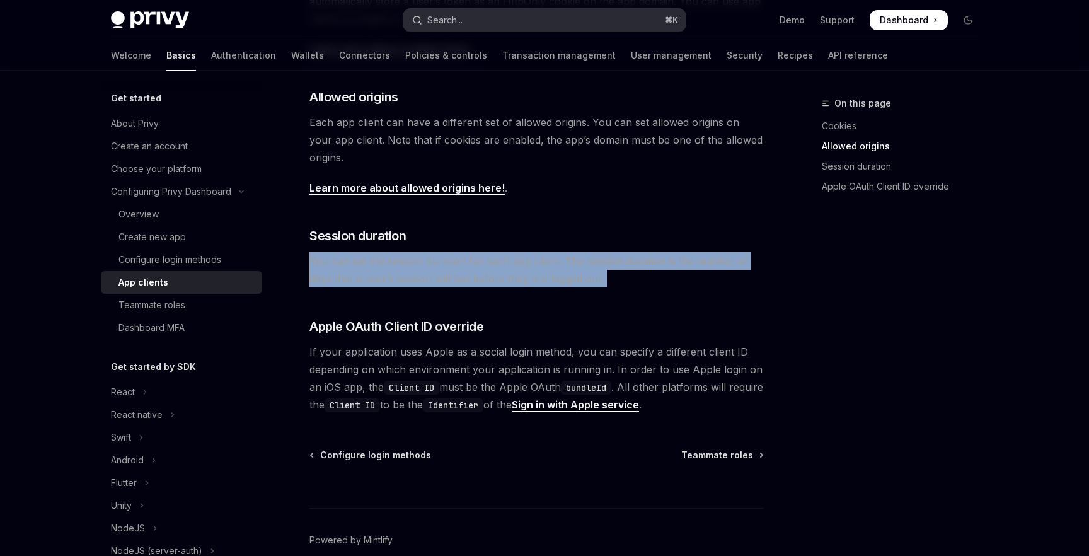
click at [544, 26] on button "Search... ⌘ K" at bounding box center [544, 20] width 282 height 23
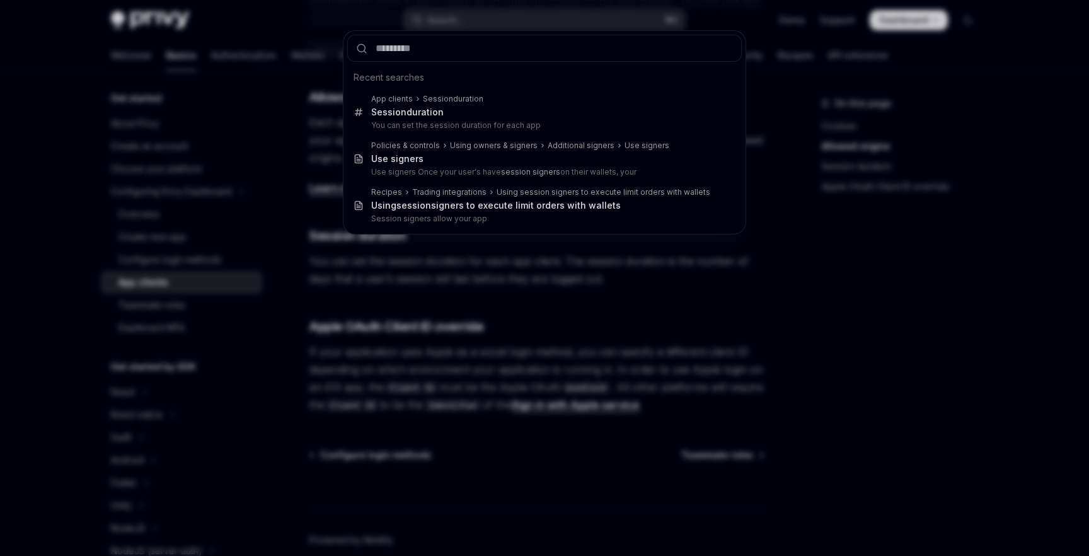
click at [473, 326] on div "Recent searches App clients Session duration Session duration You can set the s…" at bounding box center [544, 278] width 1089 height 556
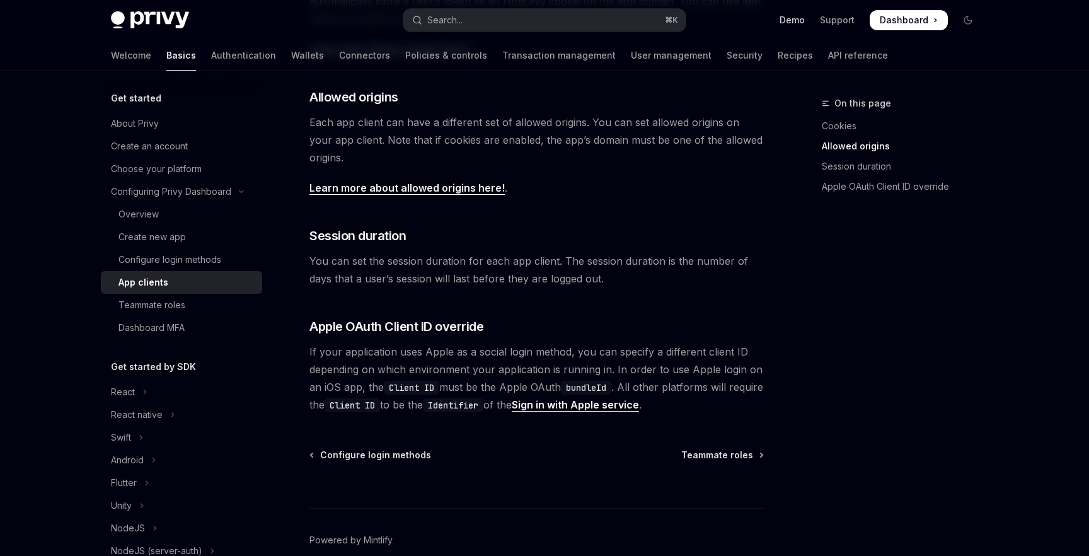
click at [787, 21] on link "Demo" at bounding box center [792, 20] width 25 height 13
